Goal: Information Seeking & Learning: Check status

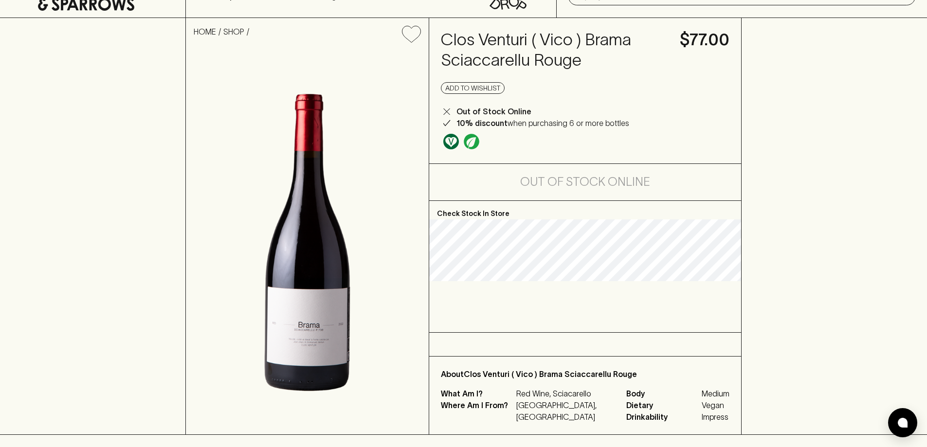
scroll to position [49, 0]
click at [616, 339] on div "Check Stock In Store About Clos Venturi ( Vico ) Brama Sciaccarellu Rouge What …" at bounding box center [585, 319] width 312 height 234
click at [501, 215] on p "Check Stock In Store" at bounding box center [585, 211] width 312 height 19
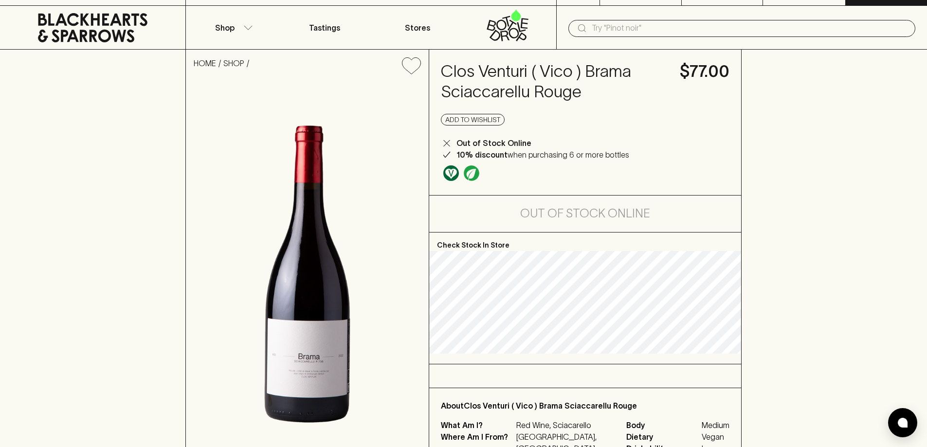
scroll to position [0, 0]
